Goal: Information Seeking & Learning: Learn about a topic

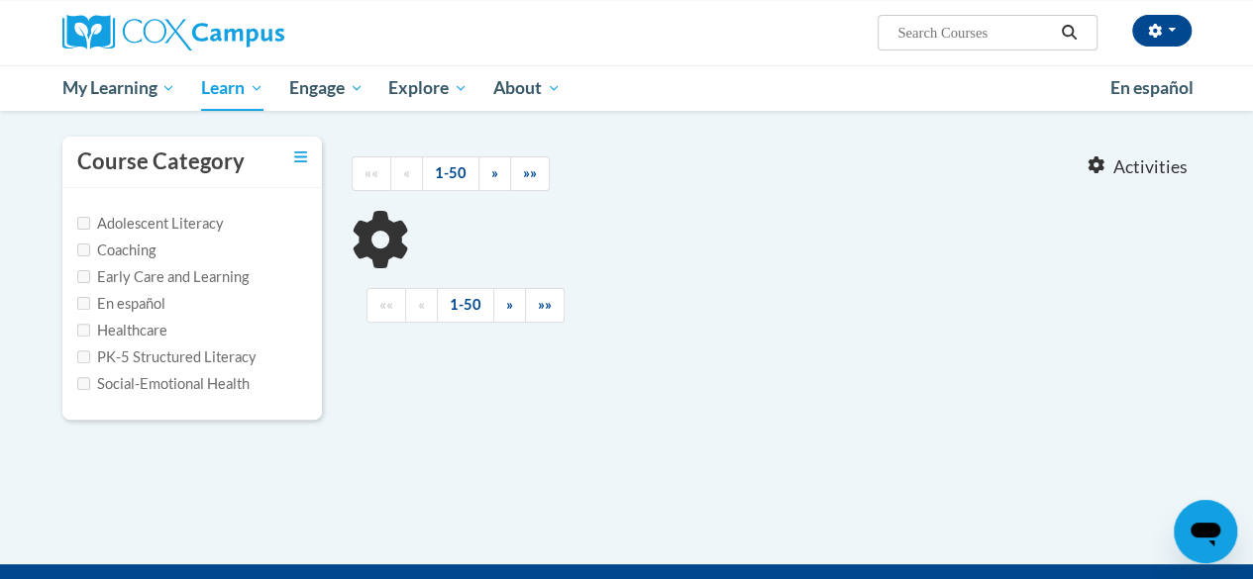
type input "five pillars of reading"
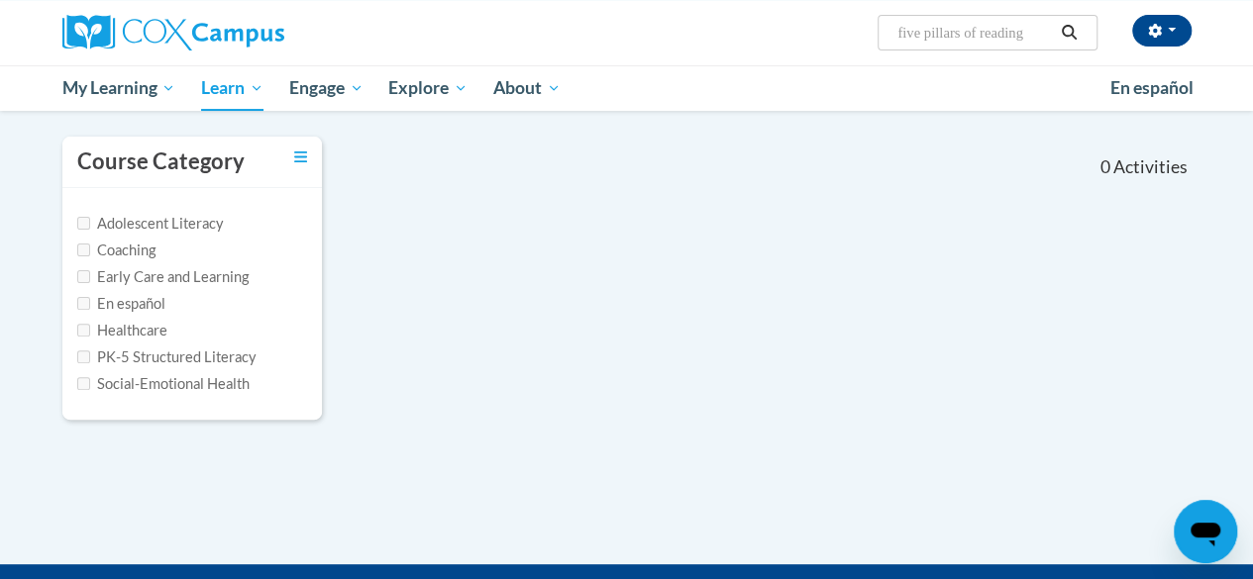
scroll to position [141, 0]
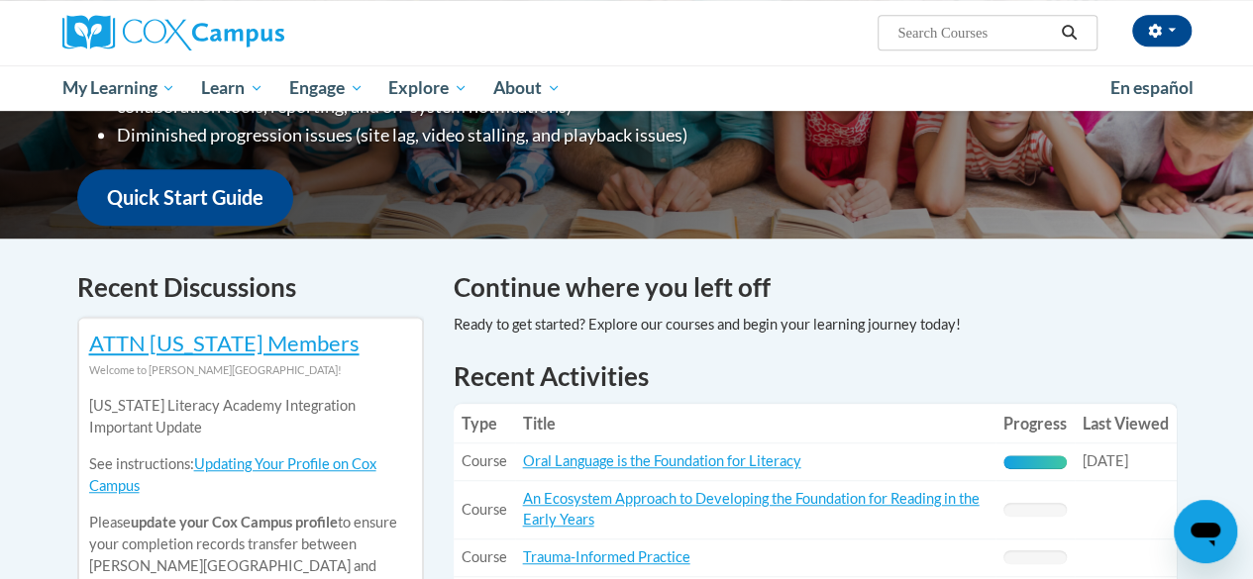
scroll to position [507, 0]
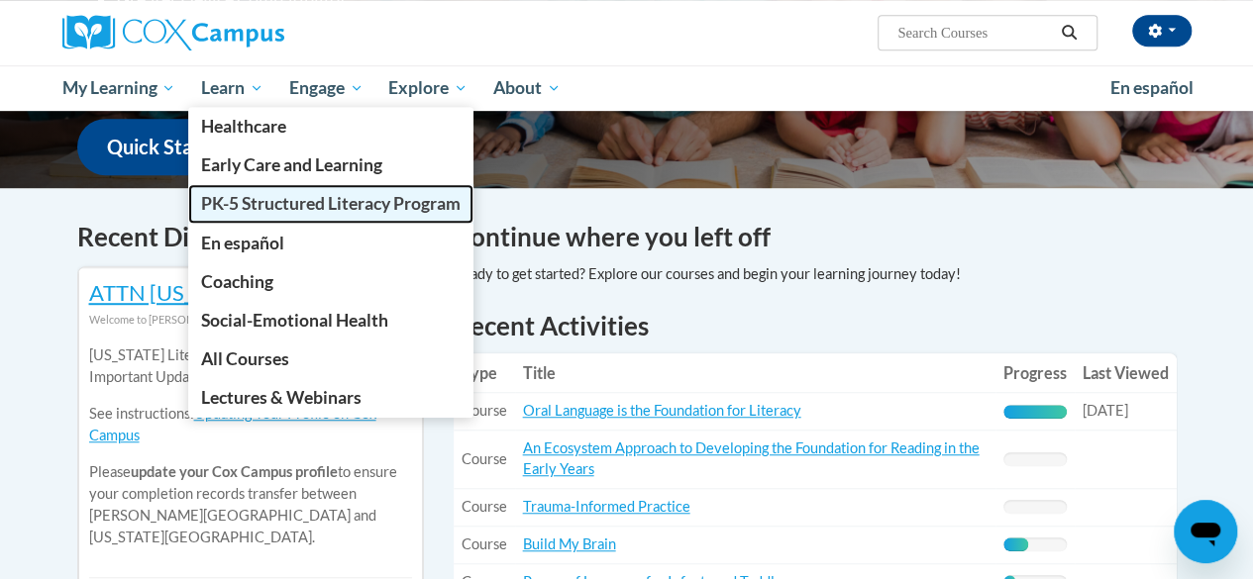
click at [263, 203] on span "PK-5 Structured Literacy Program" at bounding box center [331, 203] width 260 height 21
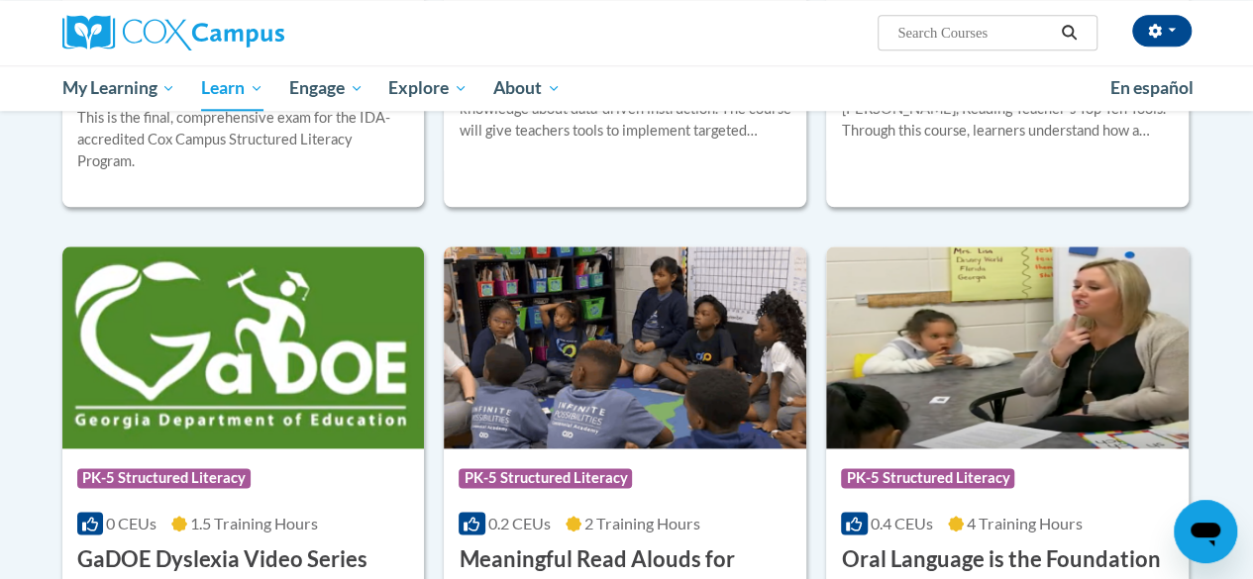
scroll to position [507, 0]
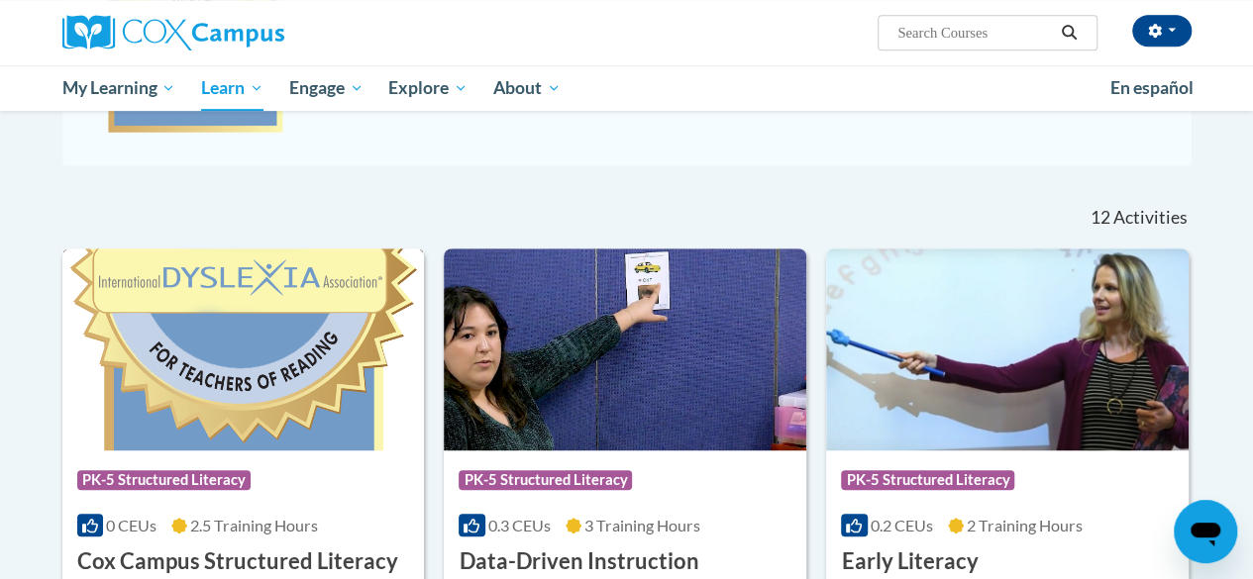
click at [282, 360] on img at bounding box center [243, 350] width 363 height 202
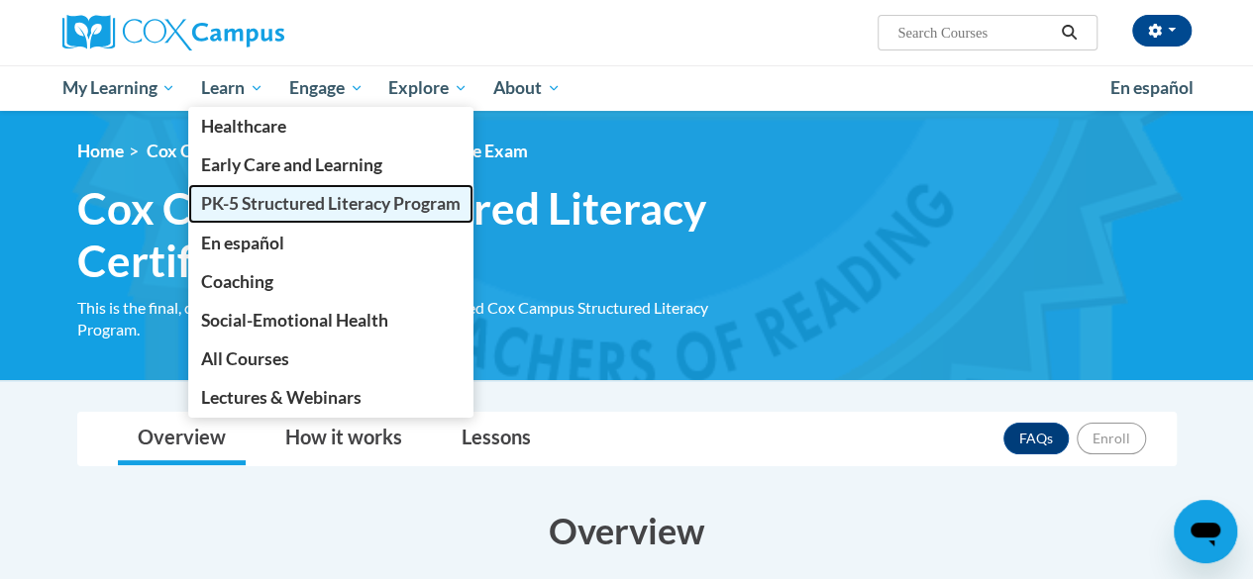
click at [242, 213] on span "PK-5 Structured Literacy Program" at bounding box center [331, 203] width 260 height 21
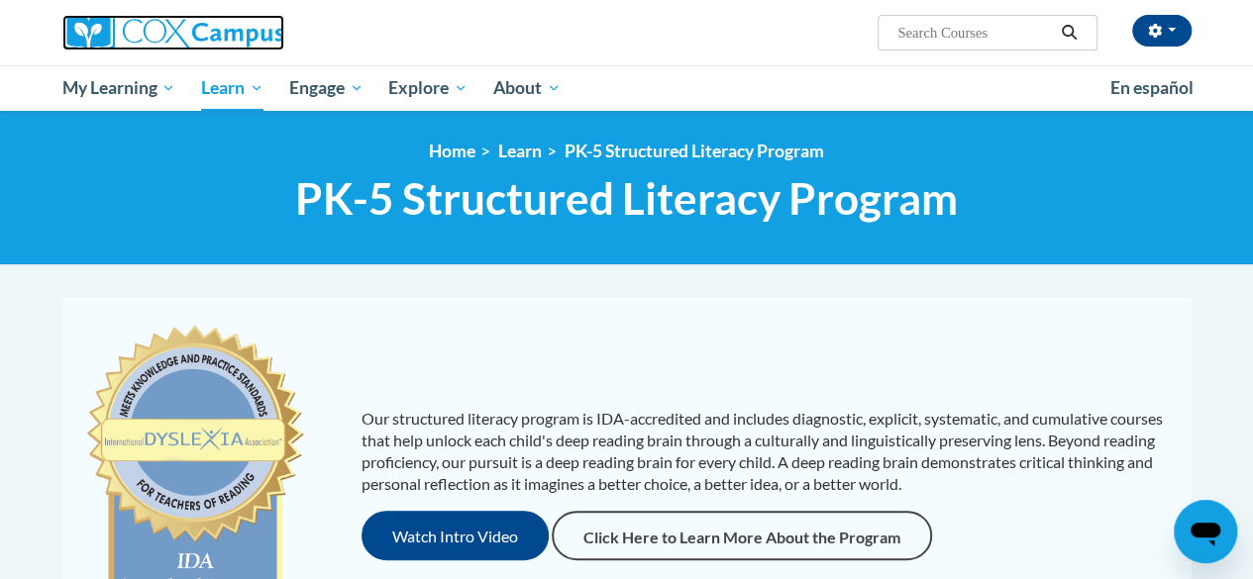
click at [107, 35] on img at bounding box center [173, 33] width 222 height 36
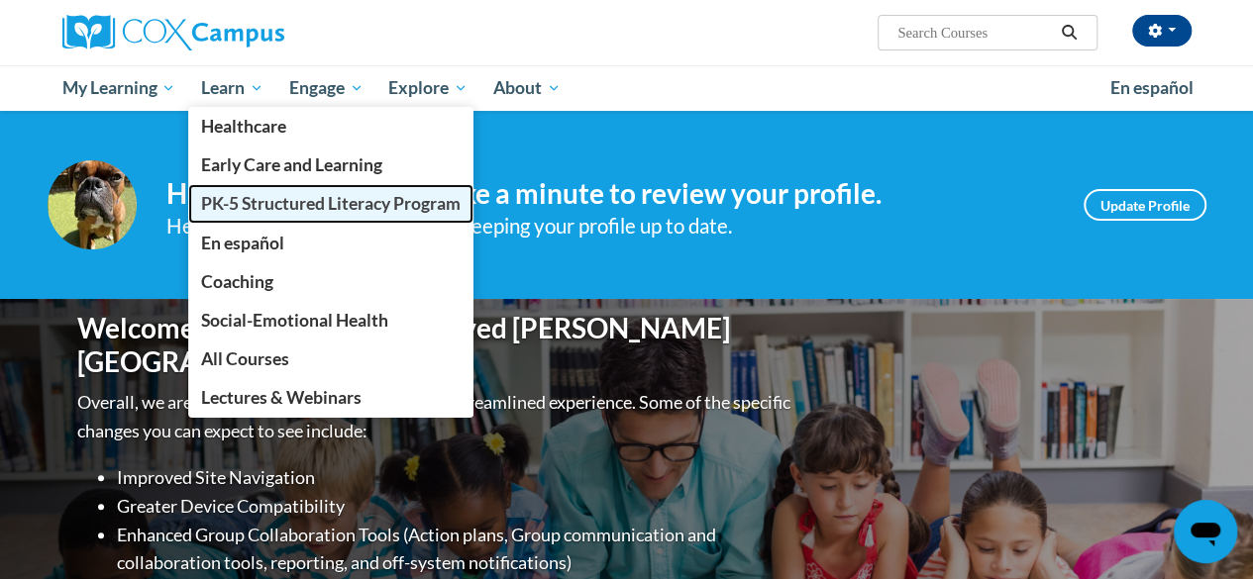
click at [267, 209] on span "PK-5 Structured Literacy Program" at bounding box center [331, 203] width 260 height 21
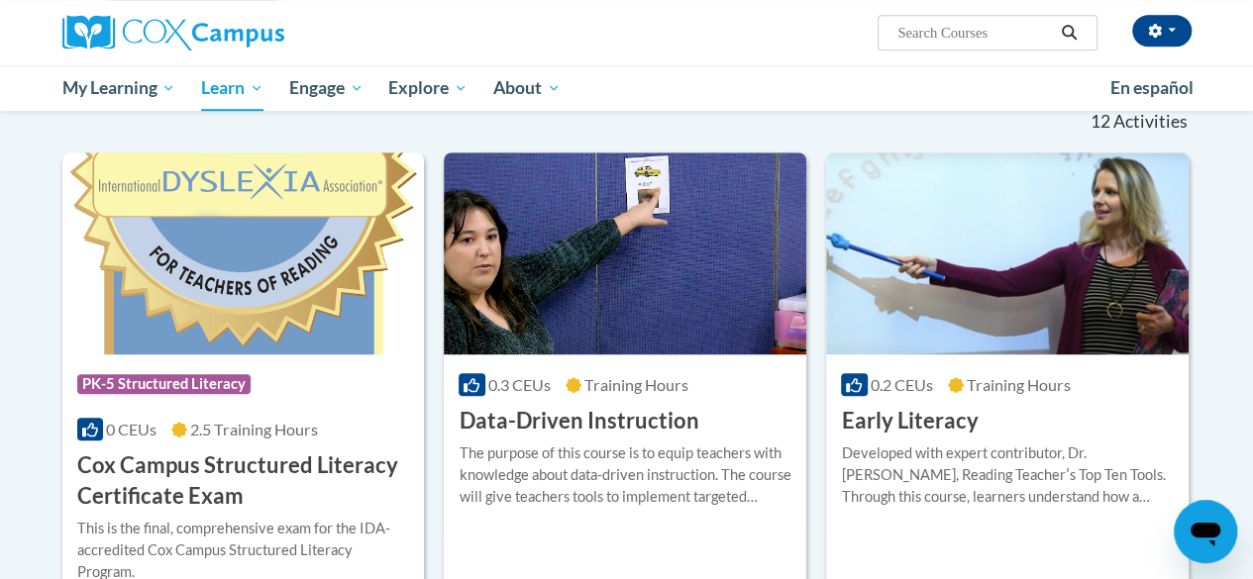
scroll to position [507, 0]
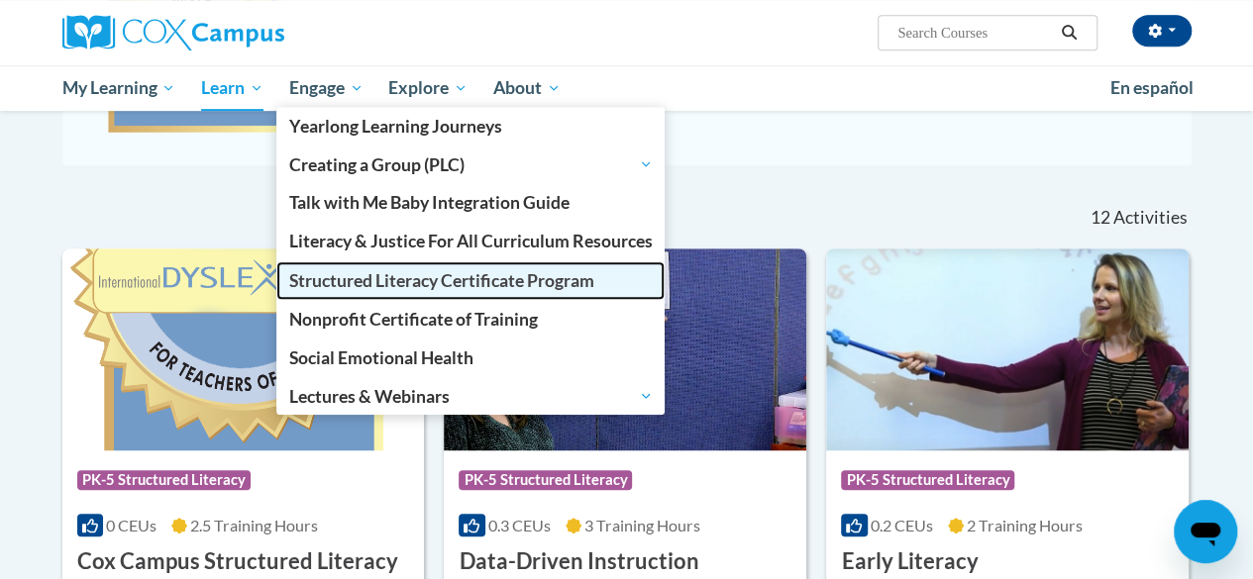
click at [420, 278] on span "Structured Literacy Certificate Program" at bounding box center [441, 280] width 305 height 21
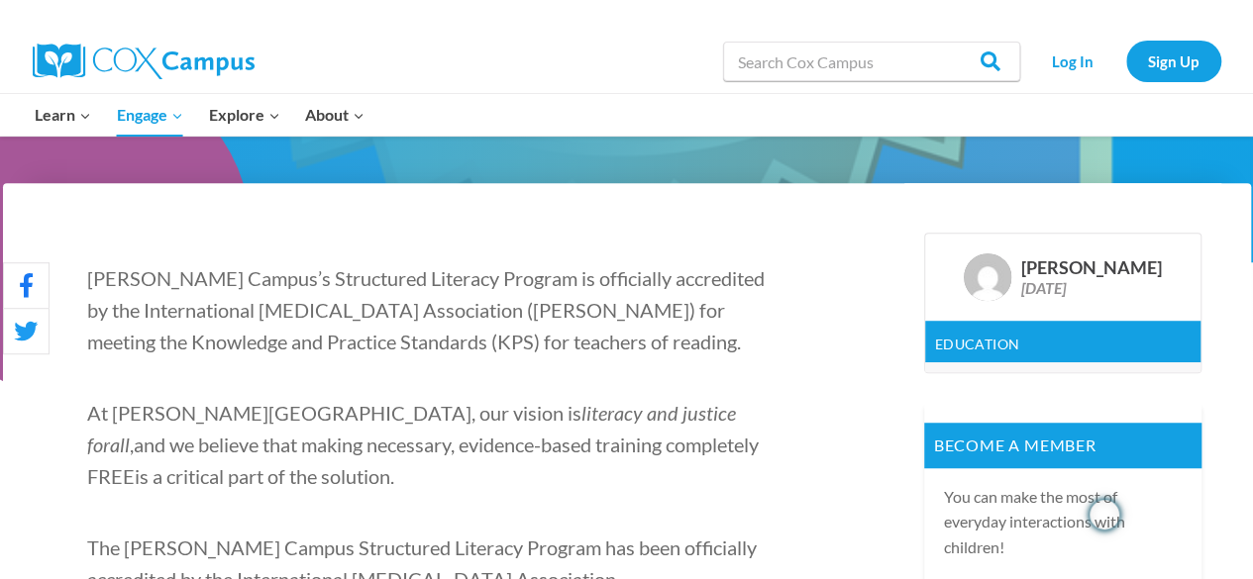
scroll to position [1014, 0]
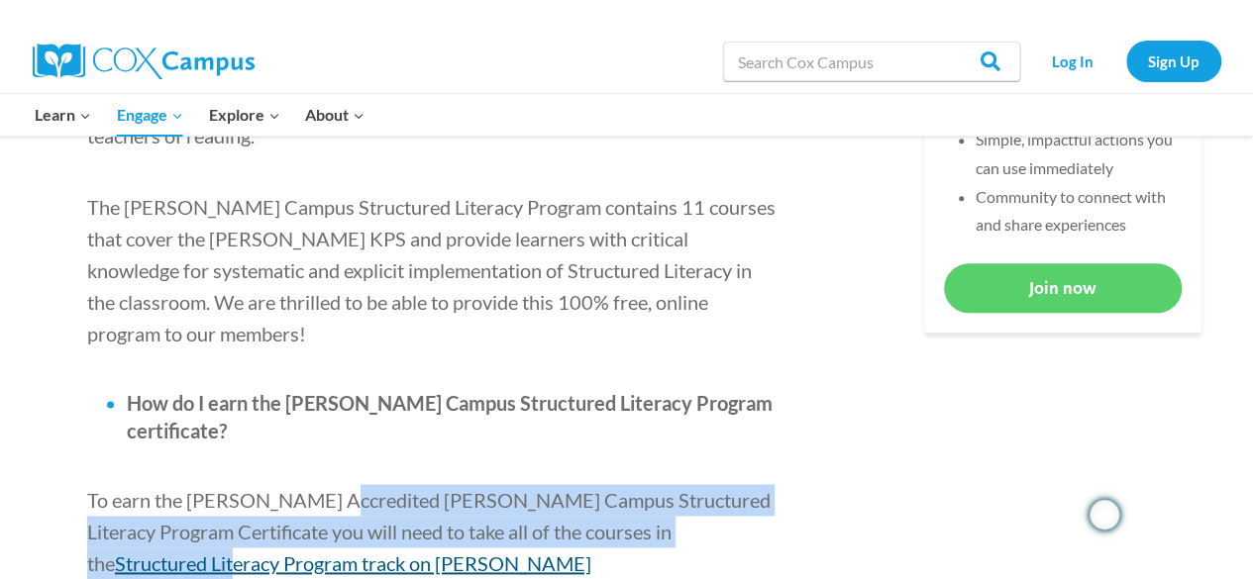
drag, startPoint x: 327, startPoint y: 406, endPoint x: 581, endPoint y: 435, distance: 256.2
click at [581, 484] on p "To earn the [PERSON_NAME] Accredited [PERSON_NAME] Campus Structured Literacy P…" at bounding box center [433, 547] width 693 height 127
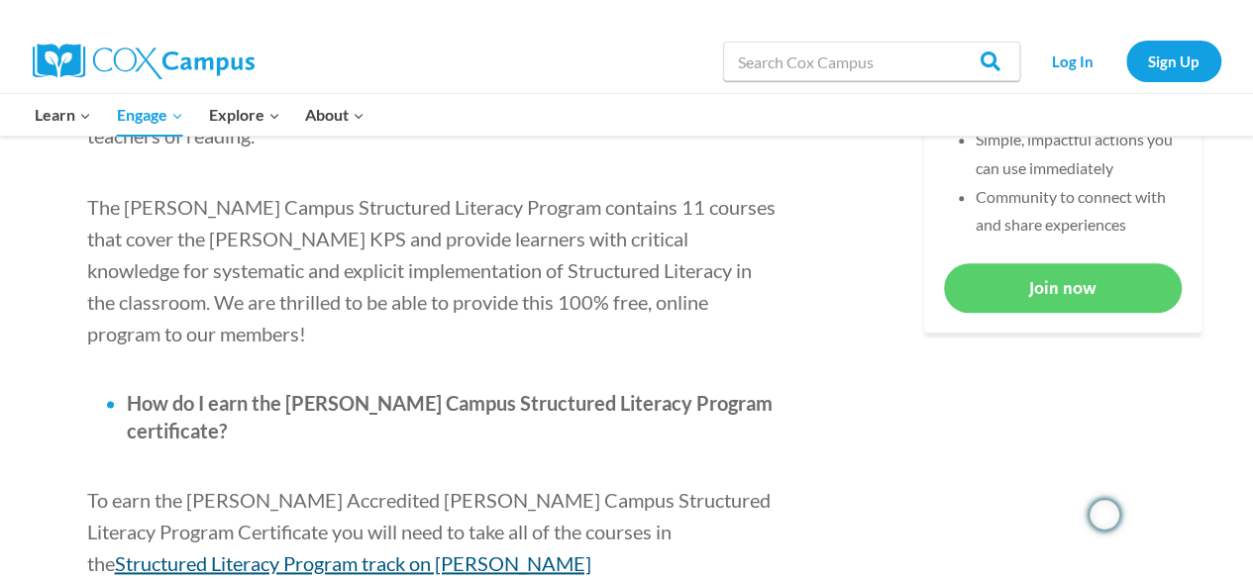
click at [469, 484] on p "To earn the [PERSON_NAME] Accredited [PERSON_NAME] Campus Structured Literacy P…" at bounding box center [433, 547] width 693 height 127
click at [492, 552] on span "Structured Literacy Program track on [PERSON_NAME][GEOGRAPHIC_DATA]" at bounding box center [339, 579] width 504 height 55
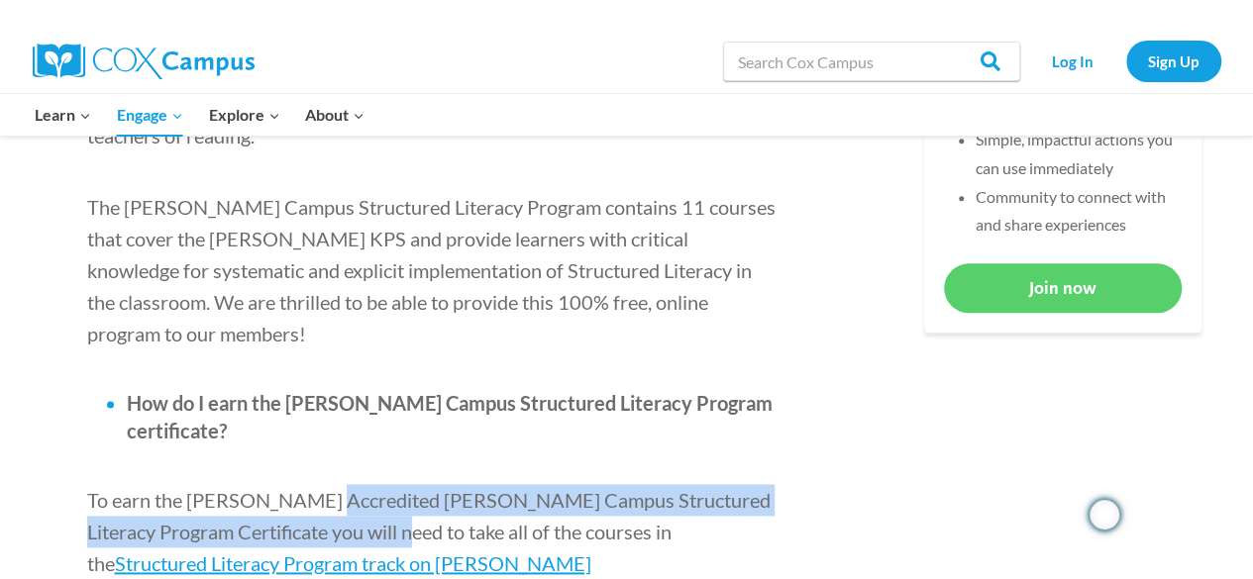
drag, startPoint x: 318, startPoint y: 410, endPoint x: 343, endPoint y: 409, distance: 24.8
click at [343, 488] on span "To earn the [PERSON_NAME] Accredited [PERSON_NAME] Campus Structured Literacy P…" at bounding box center [428, 531] width 683 height 87
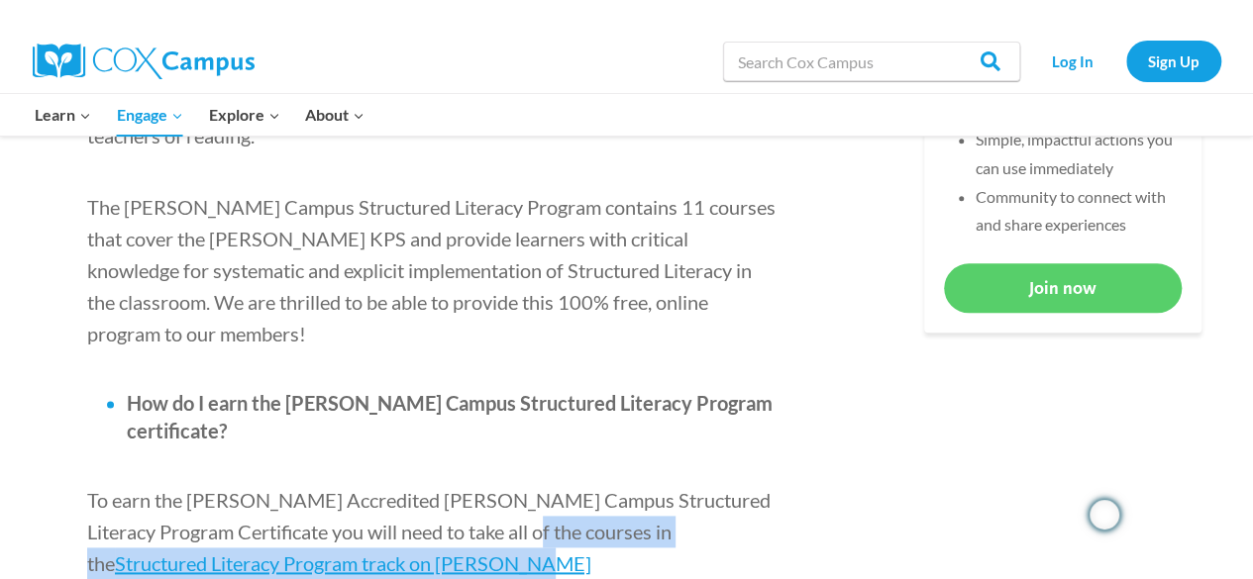
drag, startPoint x: 222, startPoint y: 471, endPoint x: 464, endPoint y: 443, distance: 243.4
click at [464, 484] on p "To earn the [PERSON_NAME] Accredited [PERSON_NAME] Campus Structured Literacy P…" at bounding box center [433, 547] width 693 height 127
copy p "Structured Literacy Program track on [PERSON_NAME][GEOGRAPHIC_DATA]"
